Goal: Information Seeking & Learning: Learn about a topic

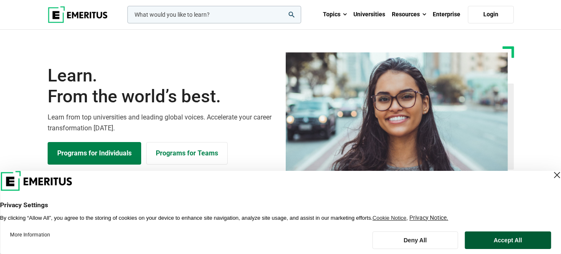
click at [511, 241] on button "Accept All" at bounding box center [508, 240] width 86 height 18
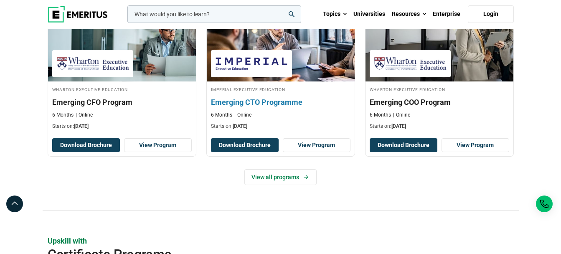
scroll to position [501, 0]
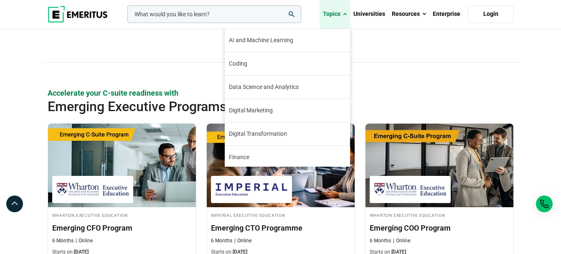
click at [333, 14] on link "Topics" at bounding box center [335, 14] width 30 height 29
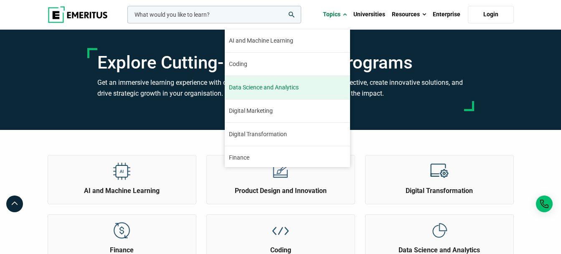
click at [285, 89] on span "Data Science and Analytics" at bounding box center [264, 87] width 70 height 9
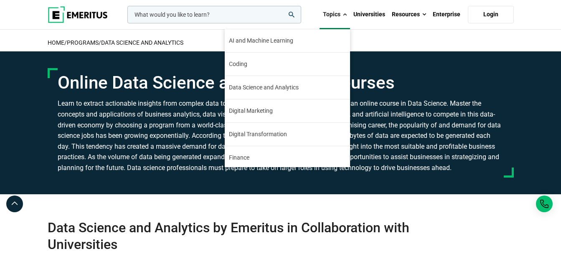
click at [333, 19] on link "Topics" at bounding box center [335, 14] width 30 height 29
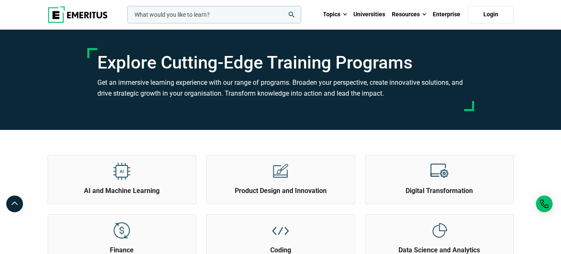
click at [15, 13] on header "leadership marketing project management data science product management Topics …" at bounding box center [280, 15] width 561 height 30
